Goal: Information Seeking & Learning: Learn about a topic

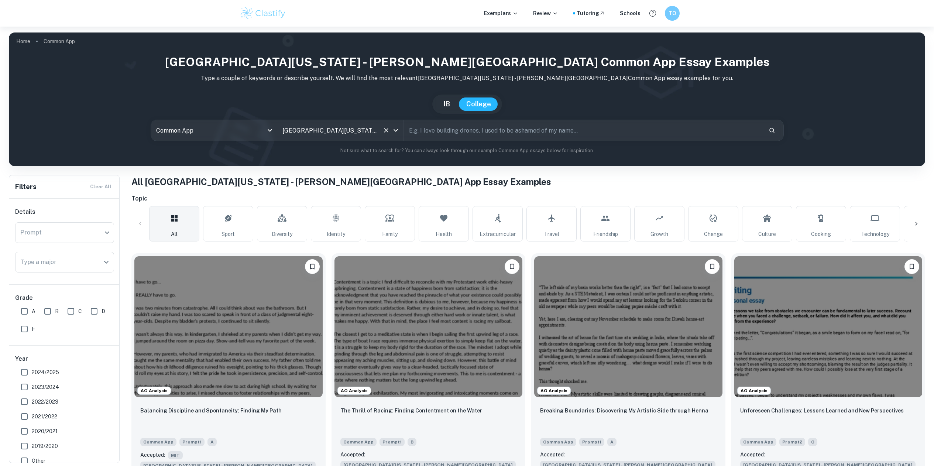
click at [323, 128] on input "[GEOGRAPHIC_DATA][US_STATE] - [PERSON_NAME][GEOGRAPHIC_DATA]" at bounding box center [330, 130] width 99 height 14
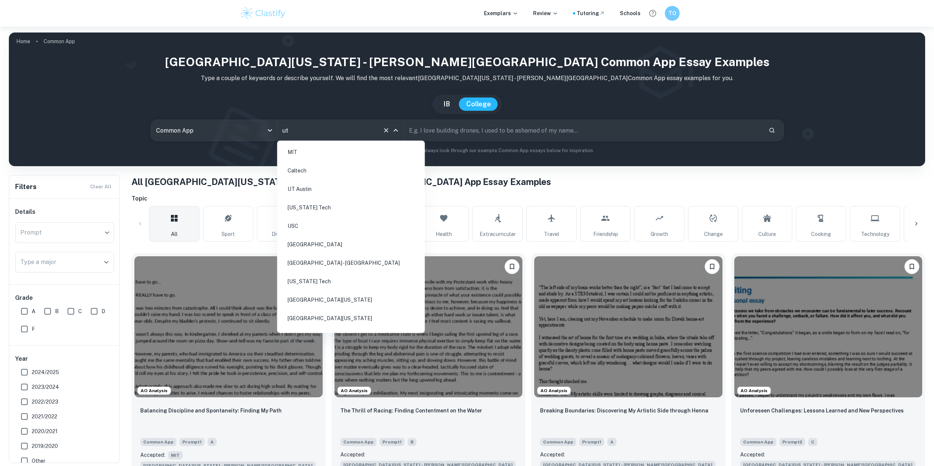
click at [324, 191] on li "UT Austin" at bounding box center [351, 189] width 142 height 17
type input "[GEOGRAPHIC_DATA][US_STATE] - [PERSON_NAME][GEOGRAPHIC_DATA]"
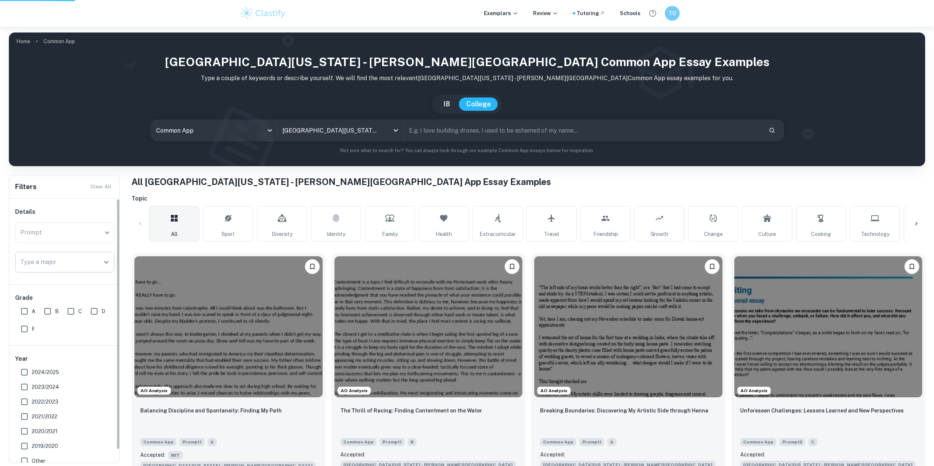
click at [65, 263] on input "Type a major" at bounding box center [58, 262] width 81 height 14
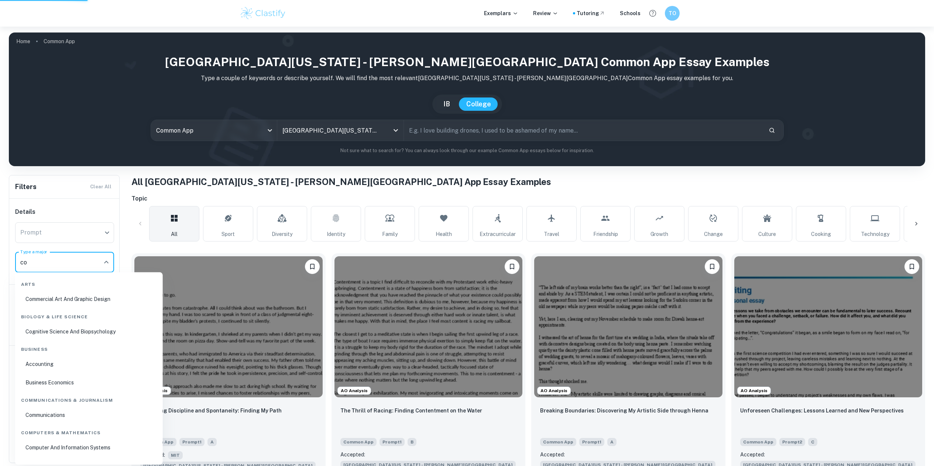
type input "com"
type input "UT Austin"
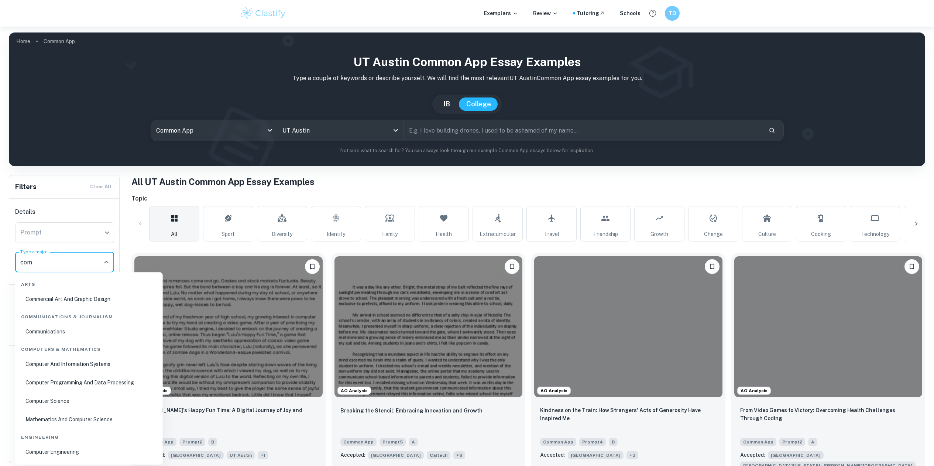
click at [62, 401] on li "Computer Science" at bounding box center [89, 400] width 142 height 17
type input "Computer Science"
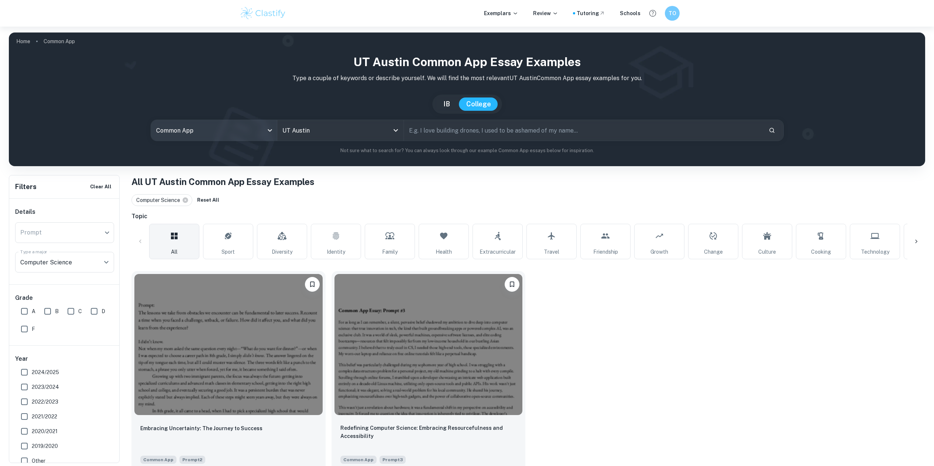
click at [180, 126] on body "We value your privacy We use cookies to enhance your browsing experience, serve…" at bounding box center [467, 260] width 934 height 466
click at [193, 174] on li "Supplement" at bounding box center [214, 170] width 120 height 17
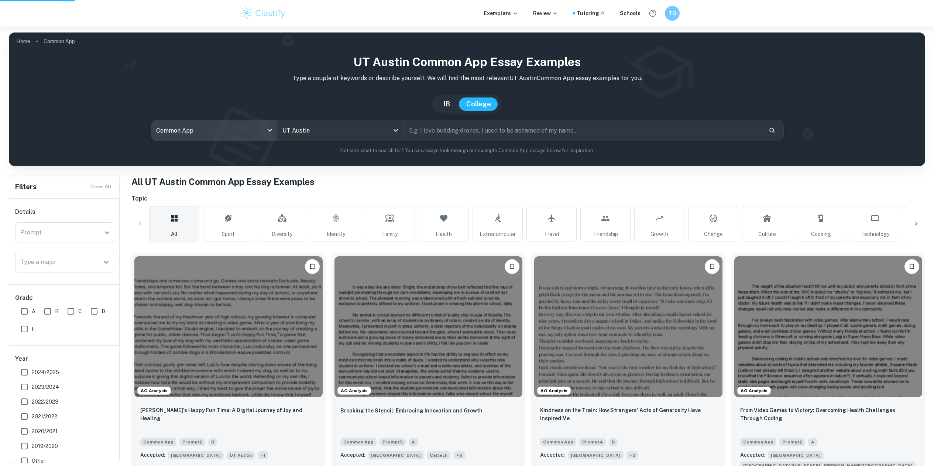
type input "supplement"
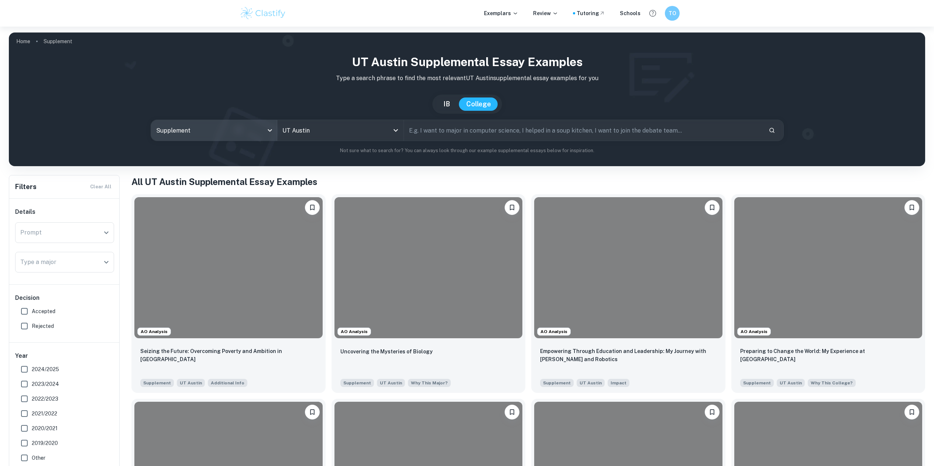
scroll to position [48, 0]
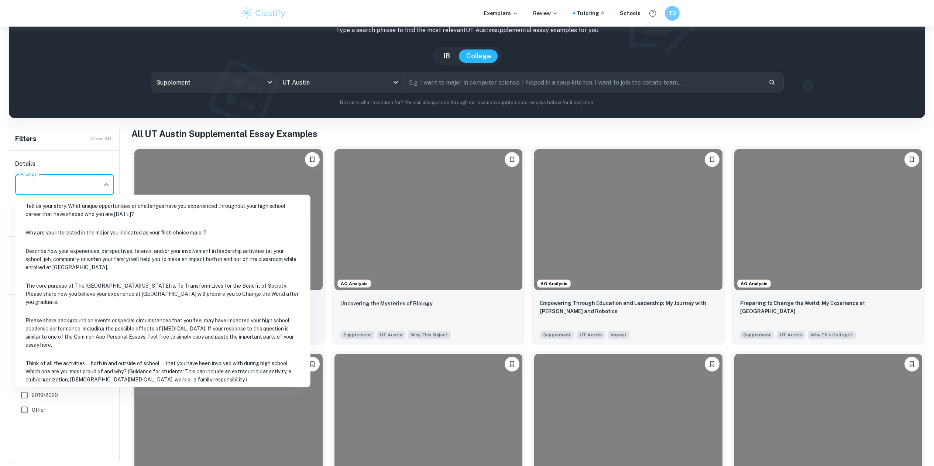
click at [58, 182] on input "Prompt" at bounding box center [58, 185] width 81 height 14
click at [69, 239] on li "Why are you interested in the major you indicated as your first-choice major?" at bounding box center [162, 232] width 289 height 17
type input "Why are you interested in the major you indicated as your first-choice major?"
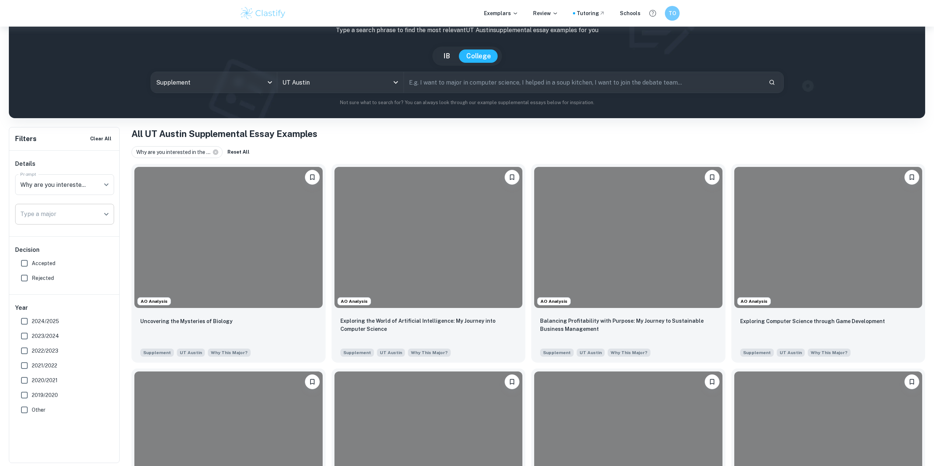
click at [66, 220] on input "Type a major" at bounding box center [58, 214] width 81 height 14
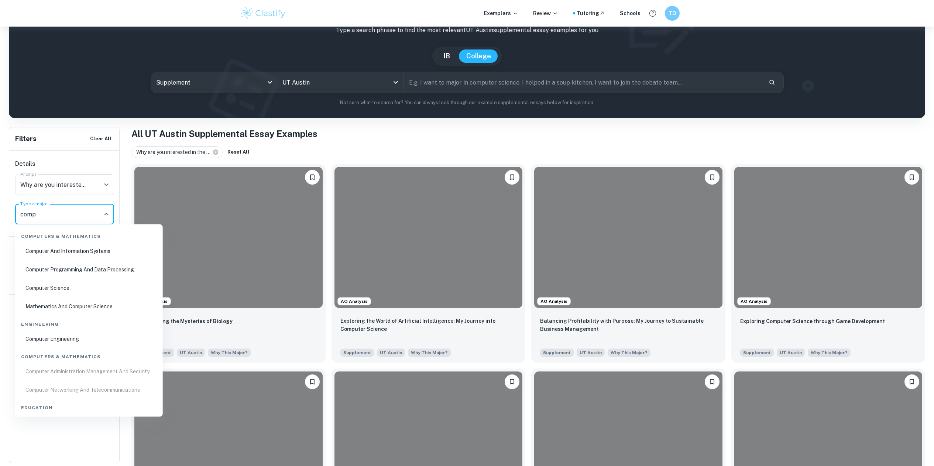
click at [59, 289] on li "Computer Science" at bounding box center [89, 288] width 142 height 17
type input "Computer Science"
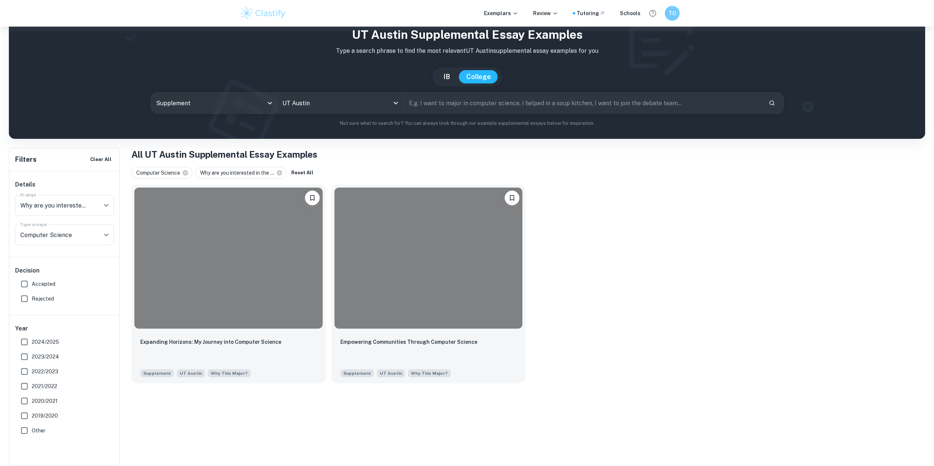
scroll to position [27, 0]
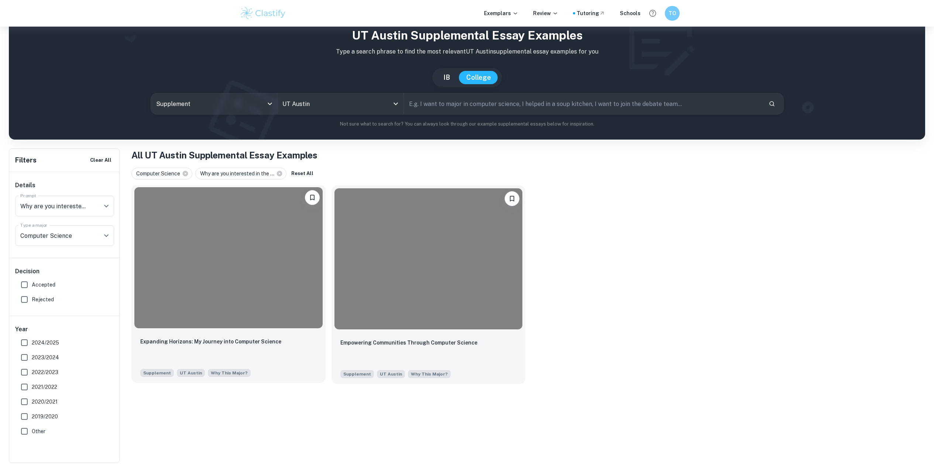
click at [286, 343] on div "Expanding Horizons: My Journey into Computer Science" at bounding box center [228, 349] width 176 height 25
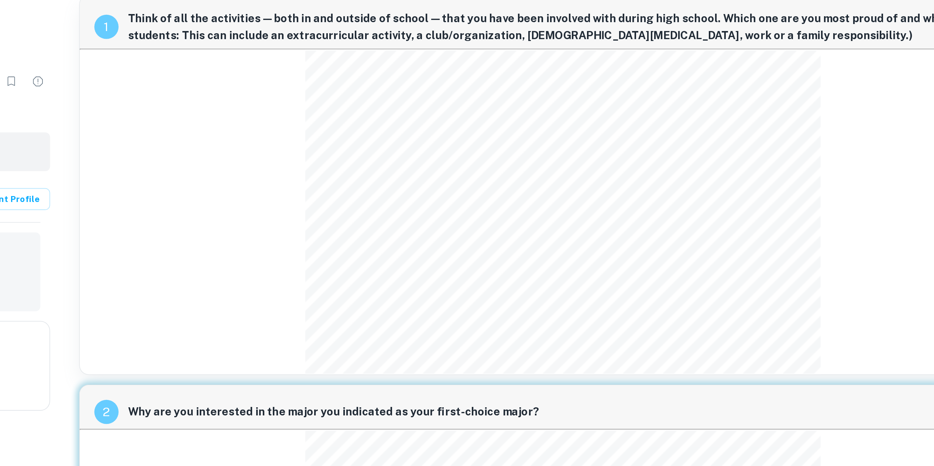
click at [657, 141] on span "Rather than looking it up, I had the chance to explore the question hands-on. A…" at bounding box center [633, 144] width 301 height 6
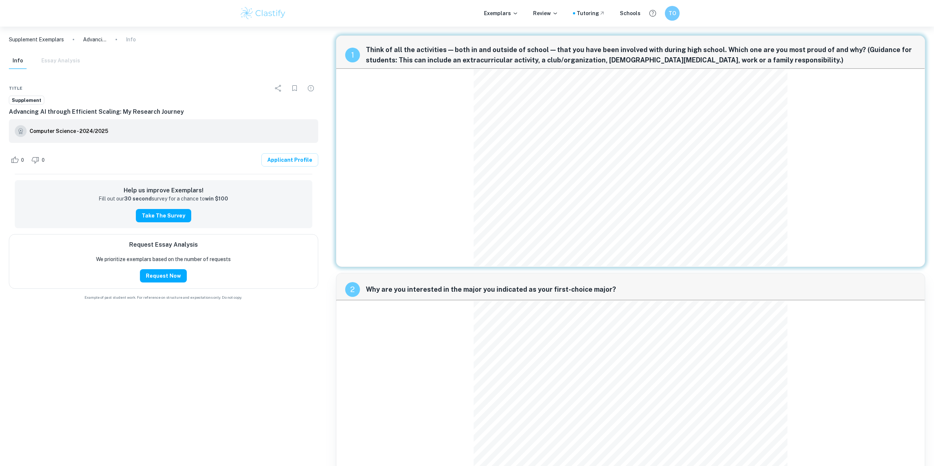
scroll to position [85, 0]
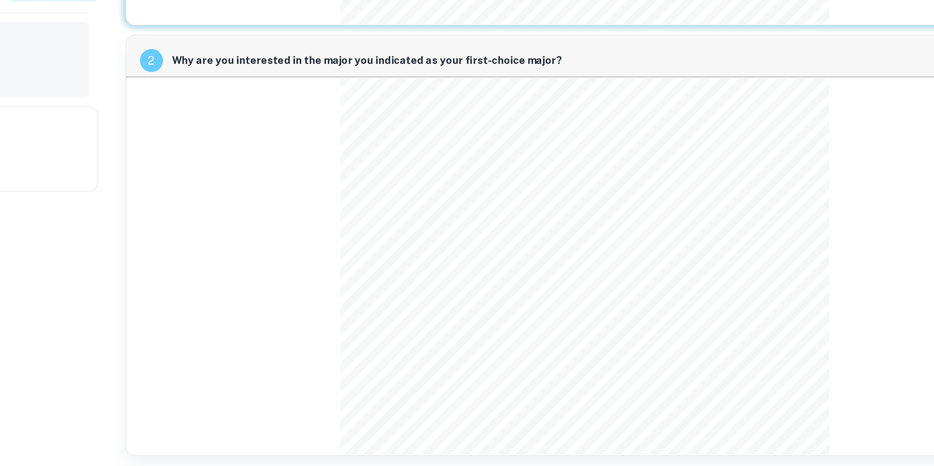
click at [662, 362] on div "com·put·er sci·ence Noun the study of the principles and use of computers. Thro…" at bounding box center [631, 336] width 314 height 241
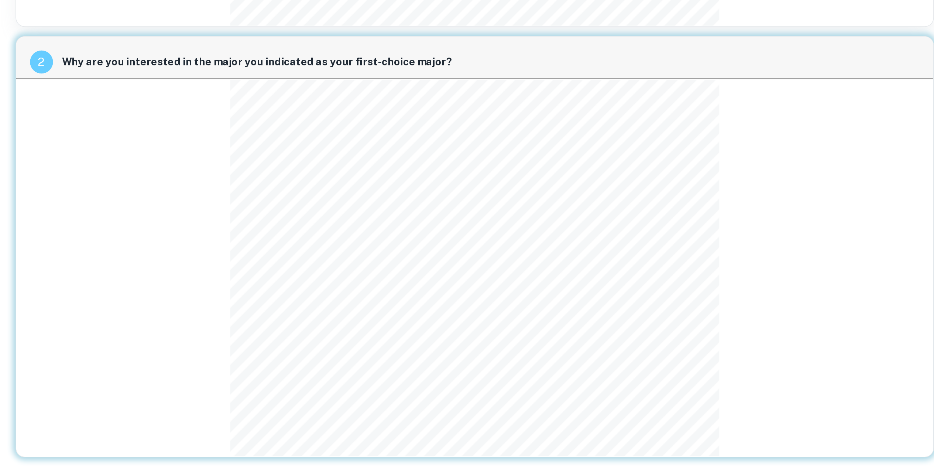
scroll to position [85, 0]
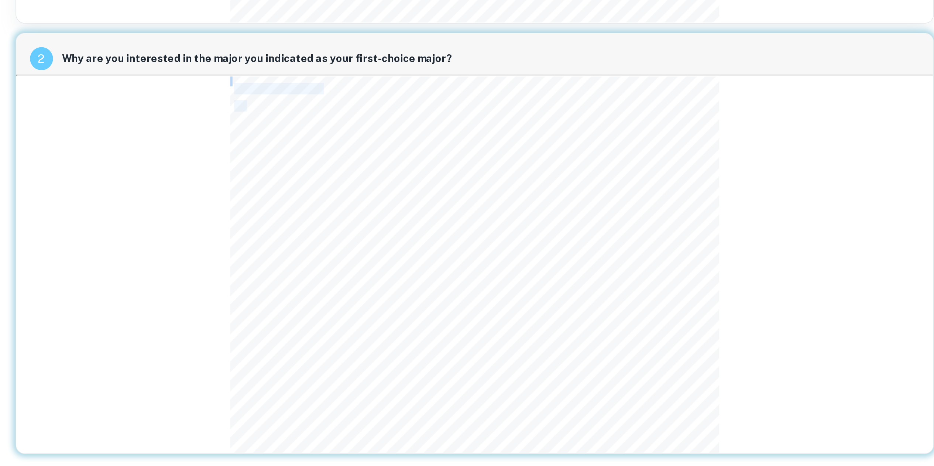
drag, startPoint x: 476, startPoint y: 224, endPoint x: 473, endPoint y: 238, distance: 14.1
click at [473, 238] on div "2 Why are you interested in the major you indicated as your first-choice major?…" at bounding box center [631, 323] width 590 height 270
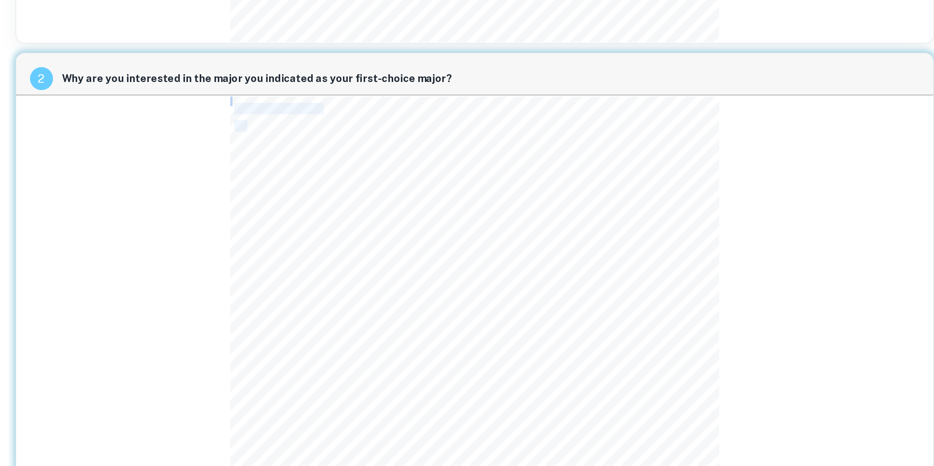
click at [619, 282] on div at bounding box center [631, 336] width 314 height 241
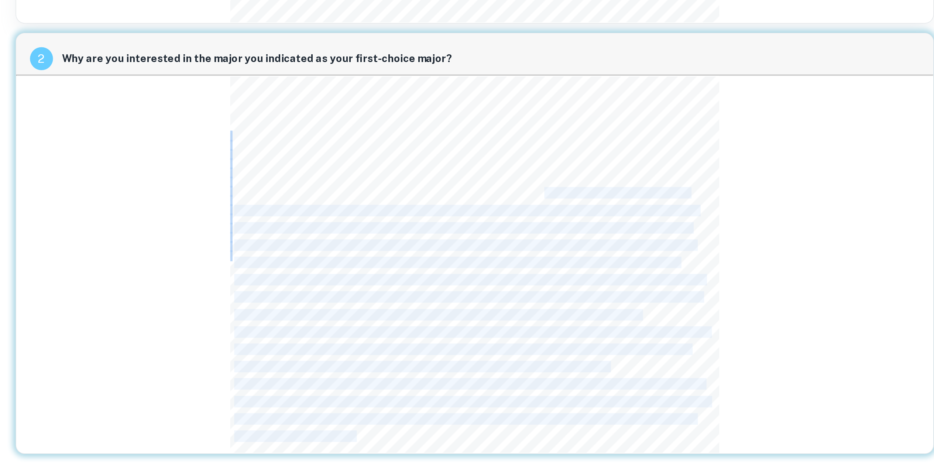
drag, startPoint x: 678, startPoint y: 290, endPoint x: 677, endPoint y: 317, distance: 26.6
click at [677, 317] on div "com·put·er sci·ence Noun the study of the principles and use of computers. Thro…" at bounding box center [631, 336] width 314 height 241
click at [668, 433] on span "AI has made a new deonition of what computer science can do, and I want to make…" at bounding box center [624, 436] width 296 height 6
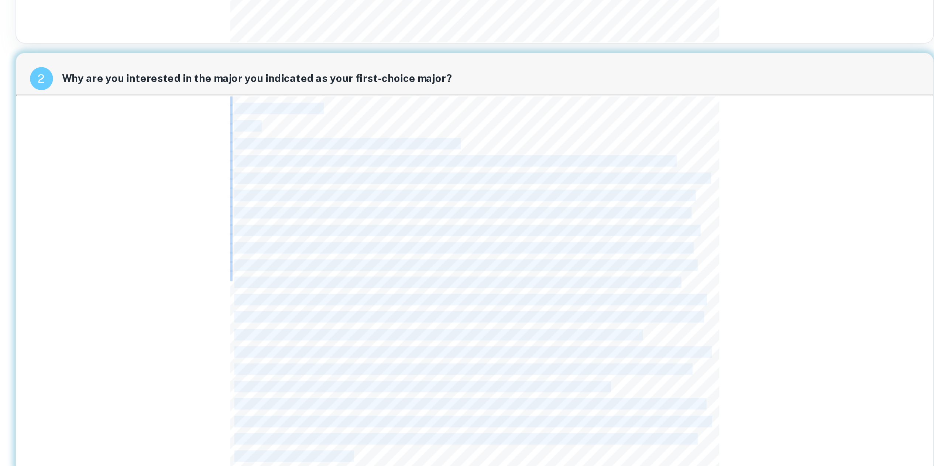
drag, startPoint x: 553, startPoint y: 446, endPoint x: 477, endPoint y: 223, distance: 234.9
click at [477, 223] on div "com·put·er sci·ence Noun the study of the principles and use of computers. Thro…" at bounding box center [631, 336] width 314 height 241
copy div "lor·ips·do sit·amet Cons adi elits do eiu temporinci utl etd ma aliquaeni. Admi…"
